Goal: Information Seeking & Learning: Check status

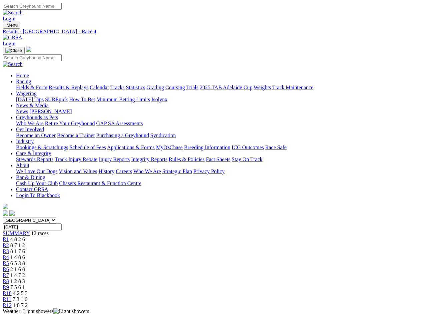
click at [45, 231] on div "SUMMARY 12 races" at bounding box center [211, 234] width 416 height 6
click at [79, 237] on div "R1 4 8 2 6" at bounding box center [211, 240] width 416 height 6
click at [107, 243] on div "R2 8 7 1 2" at bounding box center [211, 246] width 416 height 6
click at [134, 249] on div "R3 8 1 7 6" at bounding box center [211, 252] width 416 height 6
click at [162, 255] on div "R4 1 4 8 6" at bounding box center [211, 258] width 416 height 6
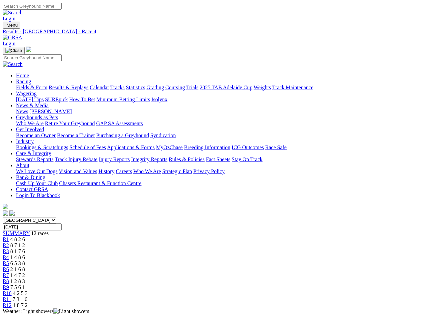
click at [190, 261] on div "R5 6 5 3 8" at bounding box center [211, 264] width 416 height 6
click at [218, 267] on div "R6 2 1 6 8" at bounding box center [211, 270] width 416 height 6
click at [245, 273] on div "R7 1 4 7 2" at bounding box center [211, 276] width 416 height 6
click at [272, 279] on div "R8 1 2 8 3" at bounding box center [211, 282] width 416 height 6
click at [300, 285] on div "R9 7 5 6 1" at bounding box center [211, 288] width 416 height 6
